Goal: Task Accomplishment & Management: Use online tool/utility

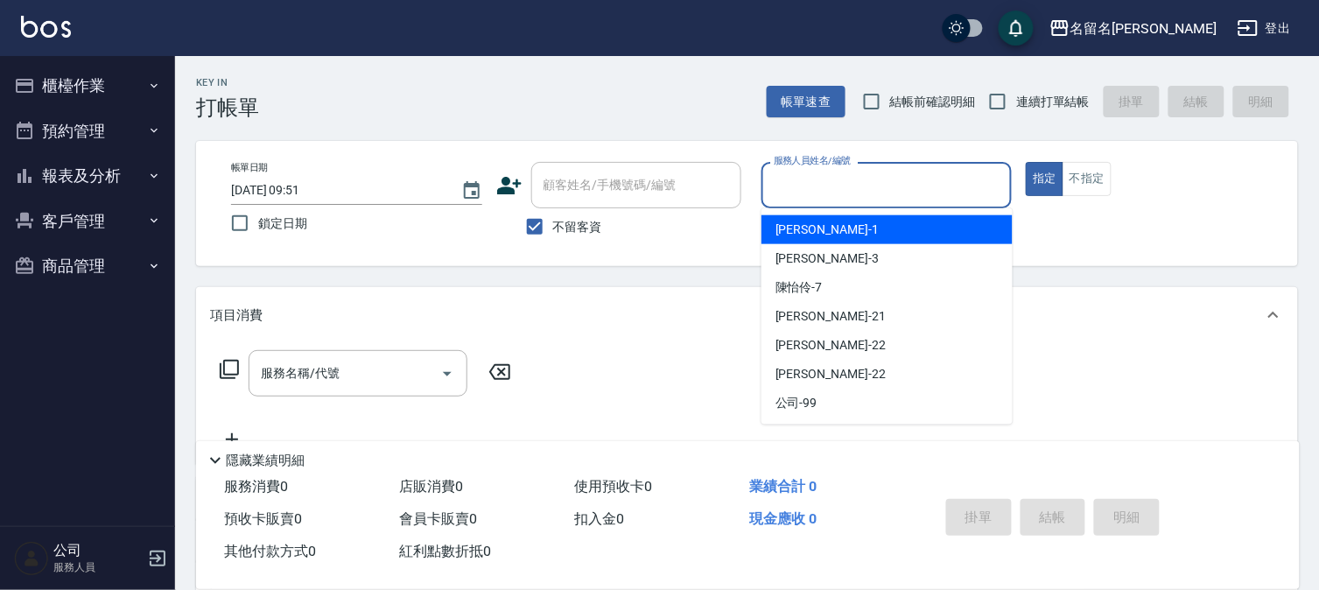
click at [969, 187] on input "服務人員姓名/編號" at bounding box center [887, 185] width 235 height 31
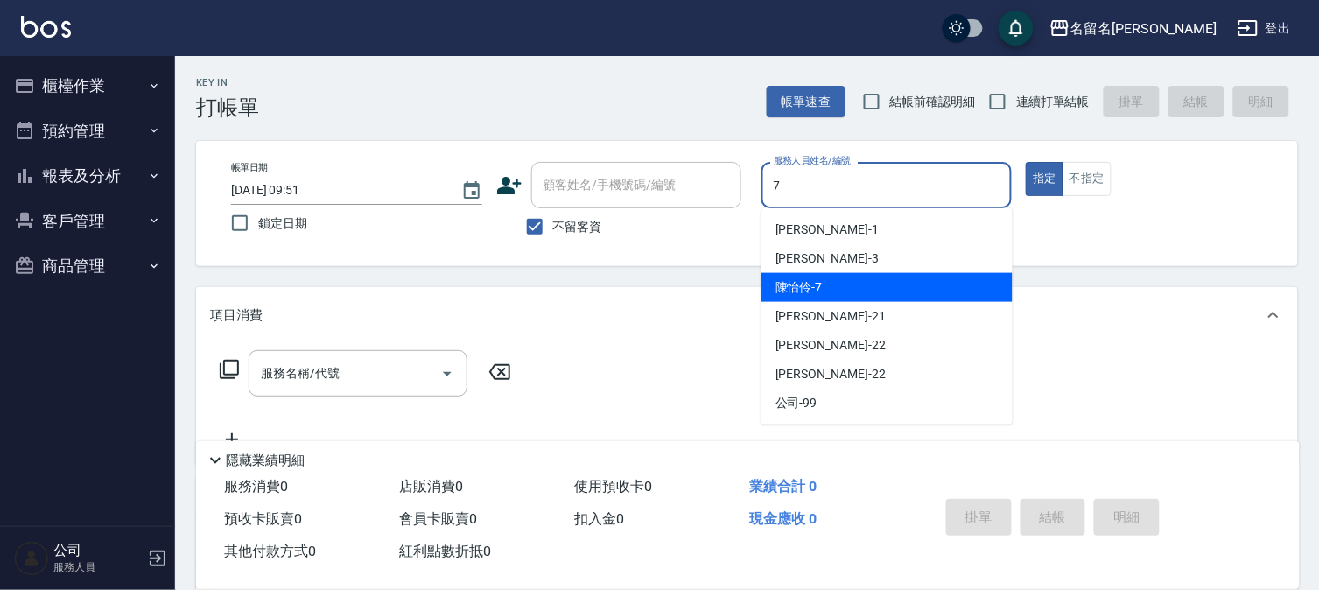
type input "7"
type button "true"
type input "[PERSON_NAME]-7"
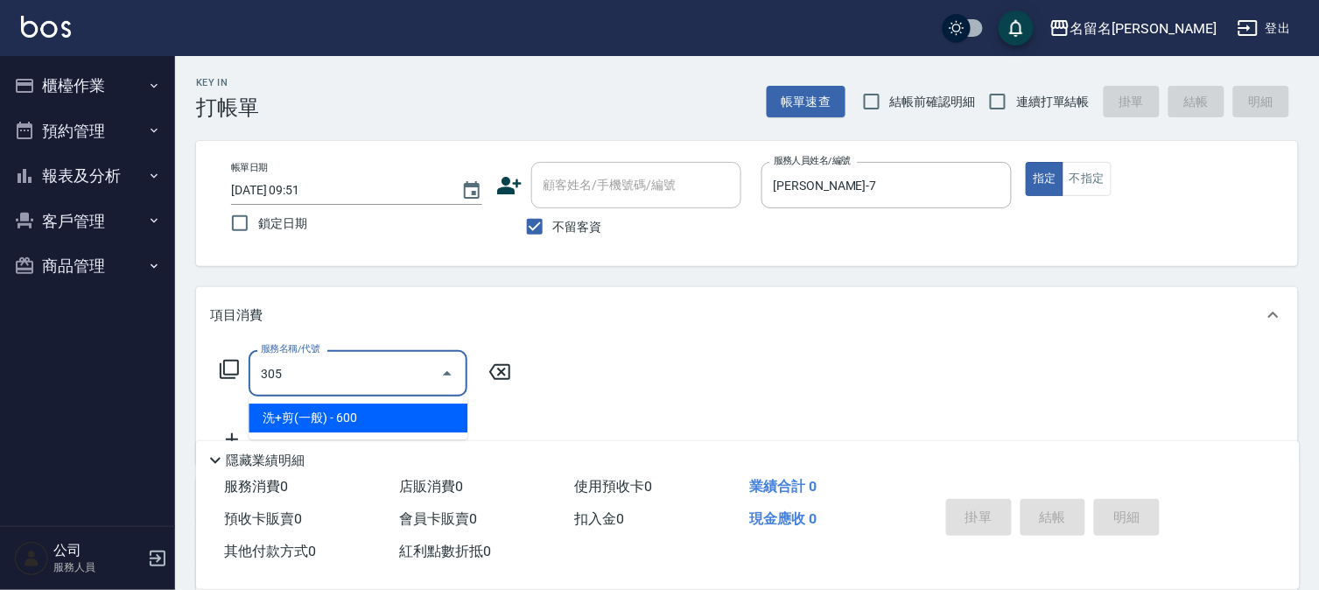
type input "洗+剪(一般)(305)"
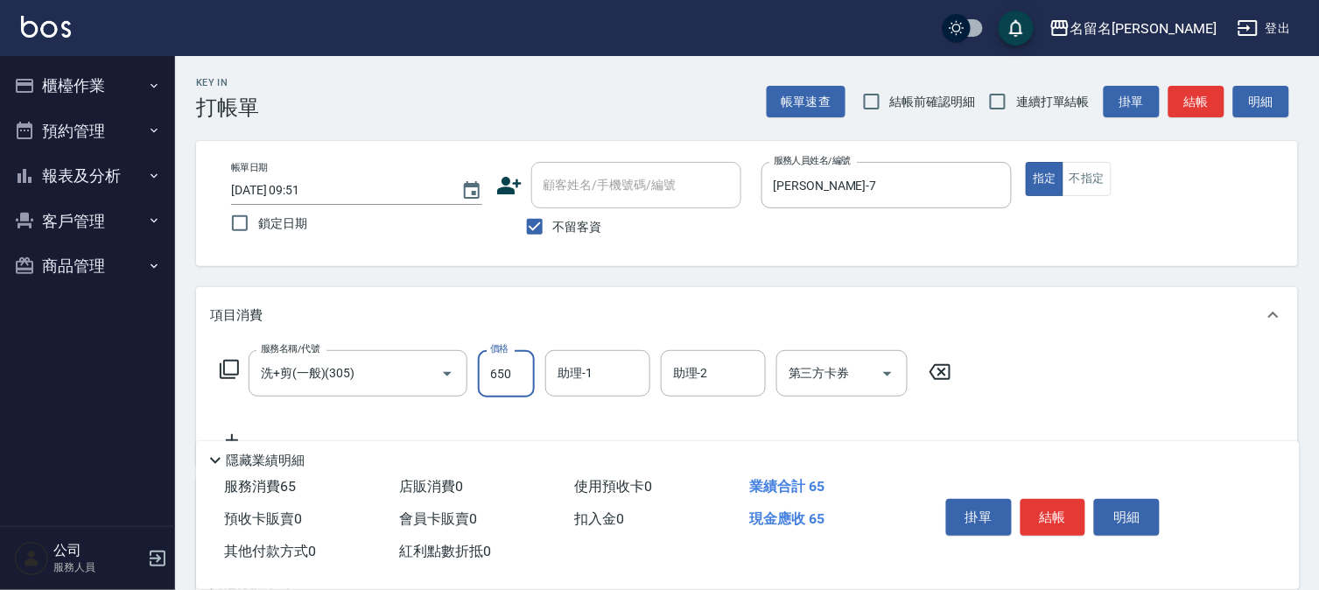
type input "650"
type input "[PERSON_NAME]-7"
type input "指定洗髮(503)"
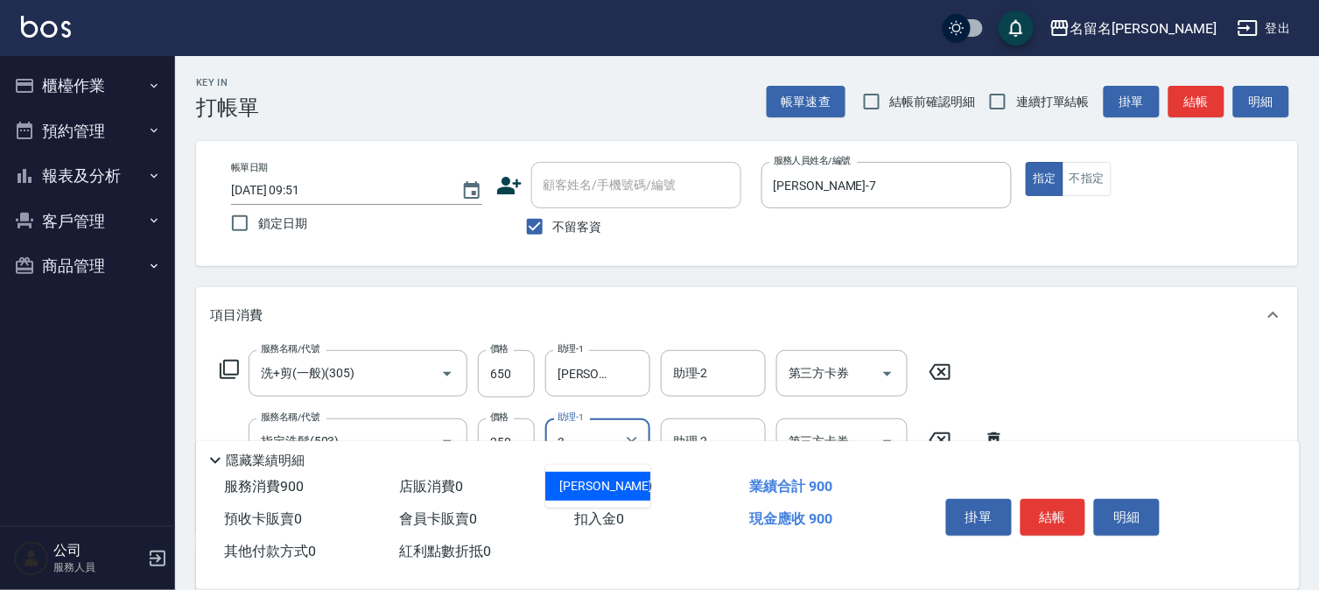
type input "[PERSON_NAME]-3"
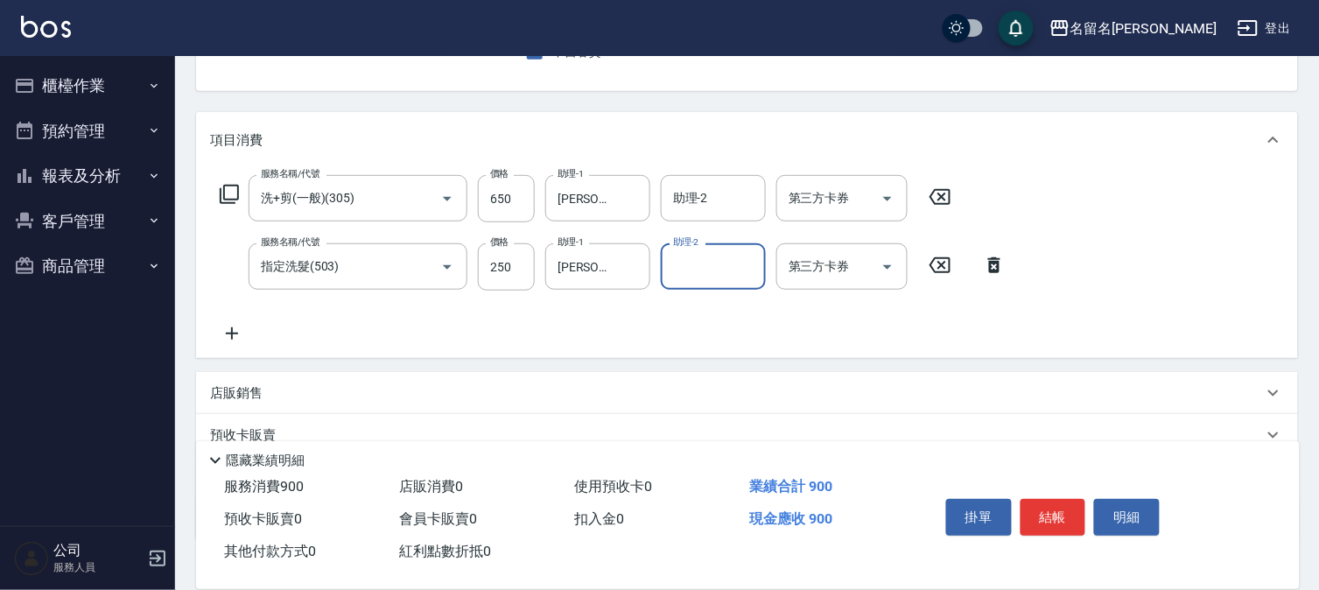
scroll to position [194, 0]
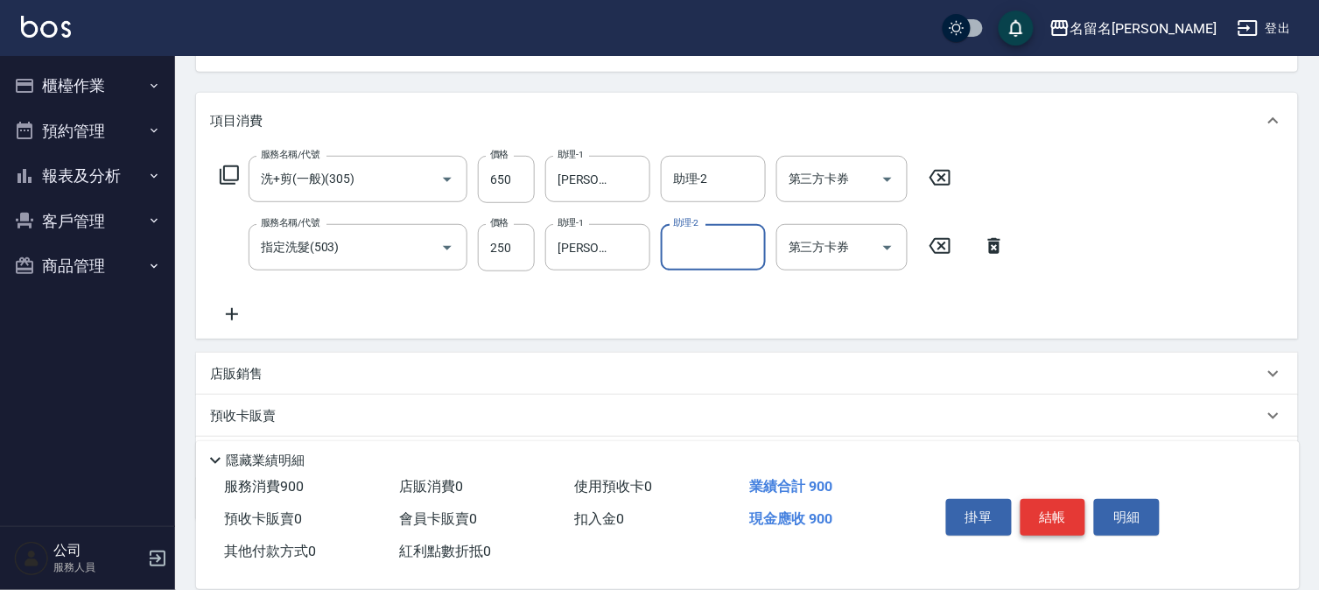
click at [1059, 504] on button "結帳" at bounding box center [1054, 517] width 66 height 37
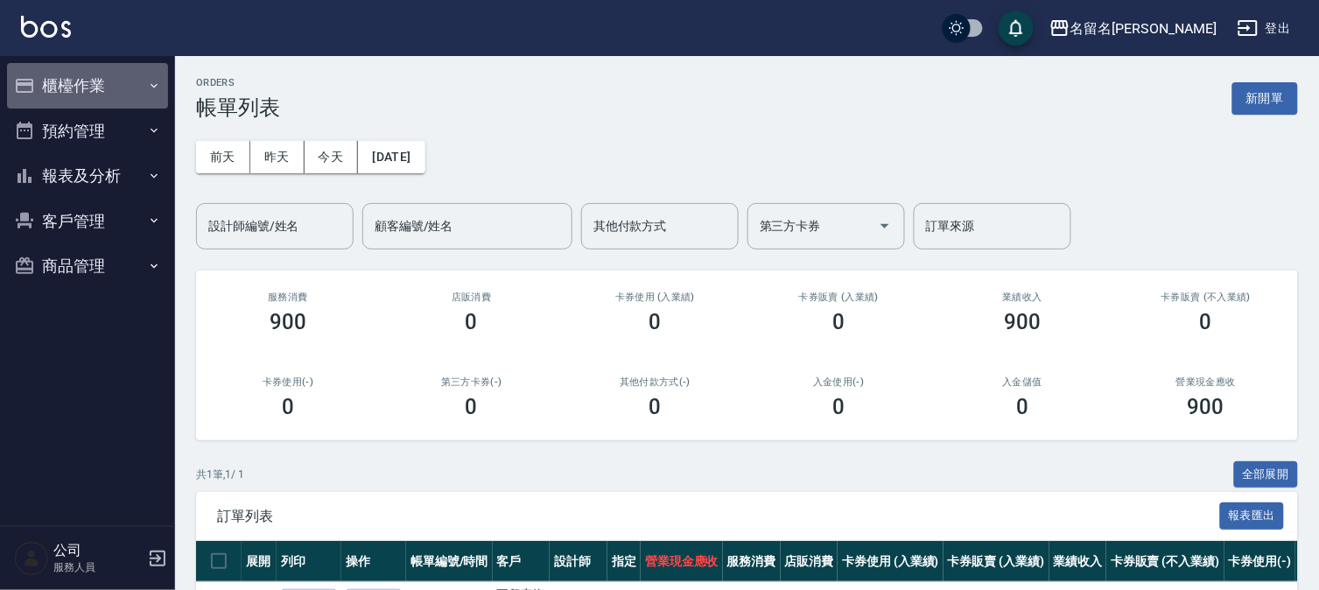
click at [88, 82] on button "櫃檯作業" at bounding box center [87, 86] width 161 height 46
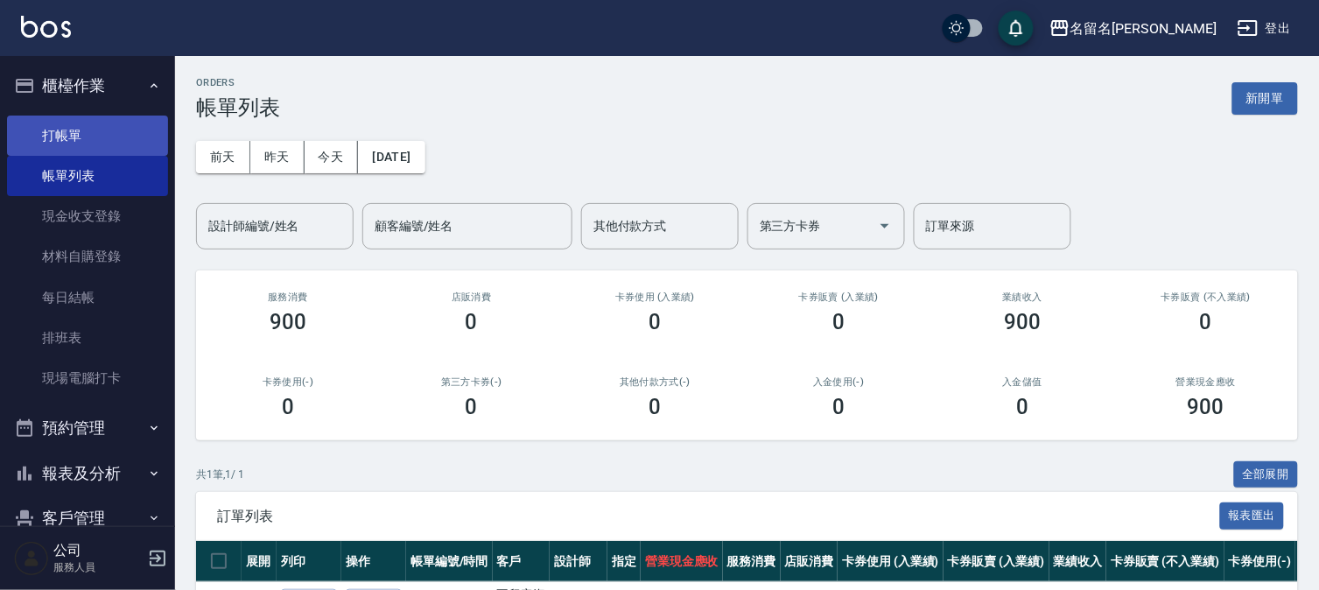
click at [75, 128] on link "打帳單" at bounding box center [87, 136] width 161 height 40
